Goal: Task Accomplishment & Management: Manage account settings

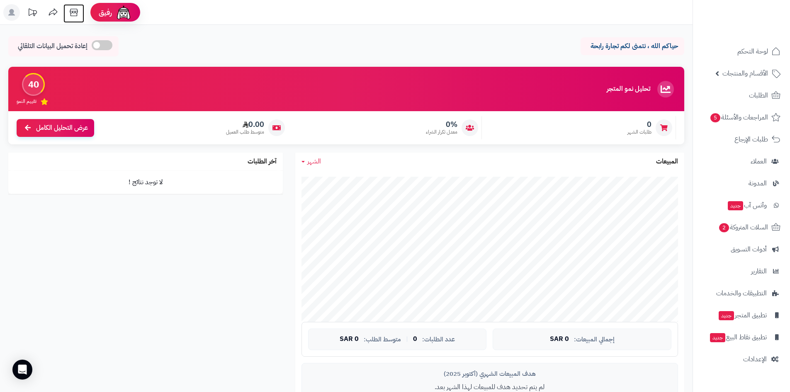
click at [73, 12] on icon at bounding box center [74, 12] width 8 height 7
click at [755, 350] on link "الإعدادات" at bounding box center [741, 359] width 87 height 20
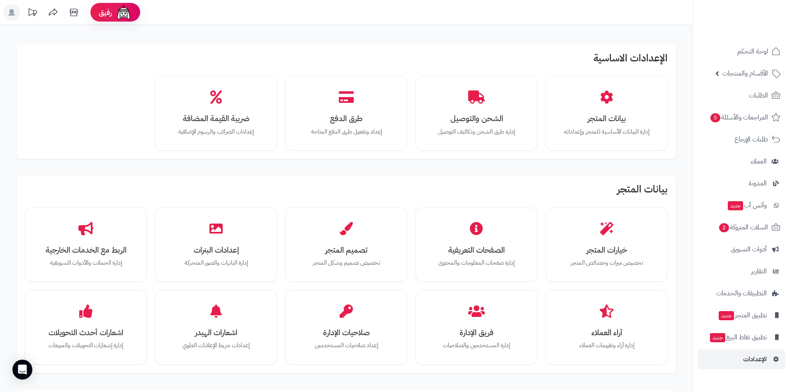
click at [647, 190] on h2 "بيانات المتجر" at bounding box center [346, 191] width 643 height 15
click at [550, 191] on h2 "بيانات المتجر" at bounding box center [346, 191] width 643 height 15
click at [619, 195] on h2 "بيانات المتجر" at bounding box center [346, 191] width 643 height 15
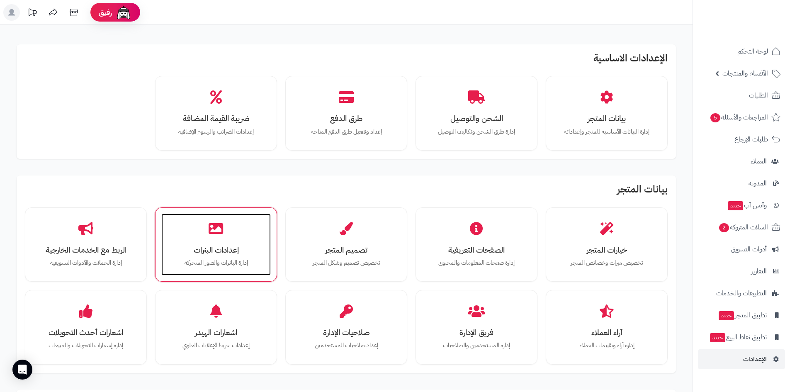
click at [191, 241] on div "إعدادات البنرات إدارة البانرات والصور المتحركة" at bounding box center [216, 245] width 110 height 62
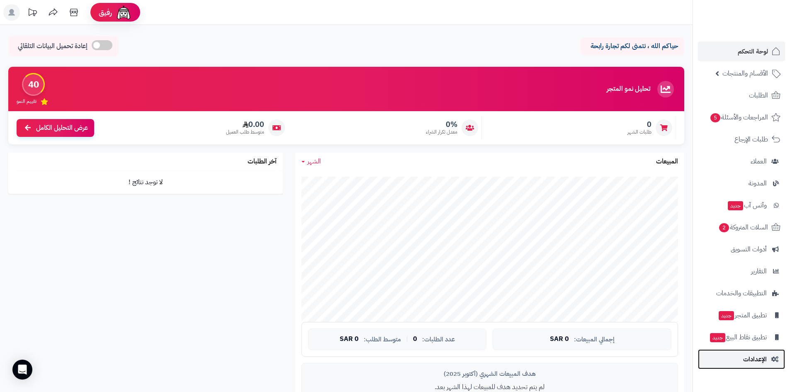
click at [745, 359] on span "الإعدادات" at bounding box center [755, 359] width 24 height 12
